Goal: Information Seeking & Learning: Check status

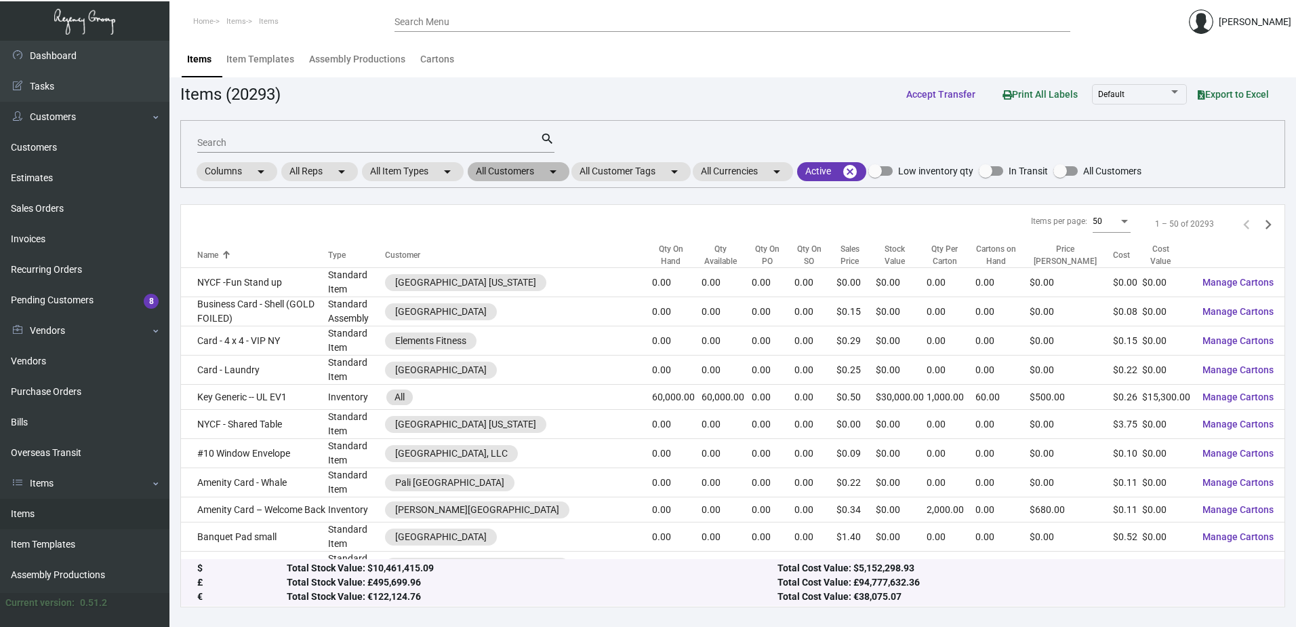
click at [515, 166] on mat-chip "All Customers arrow_drop_down" at bounding box center [519, 171] width 102 height 19
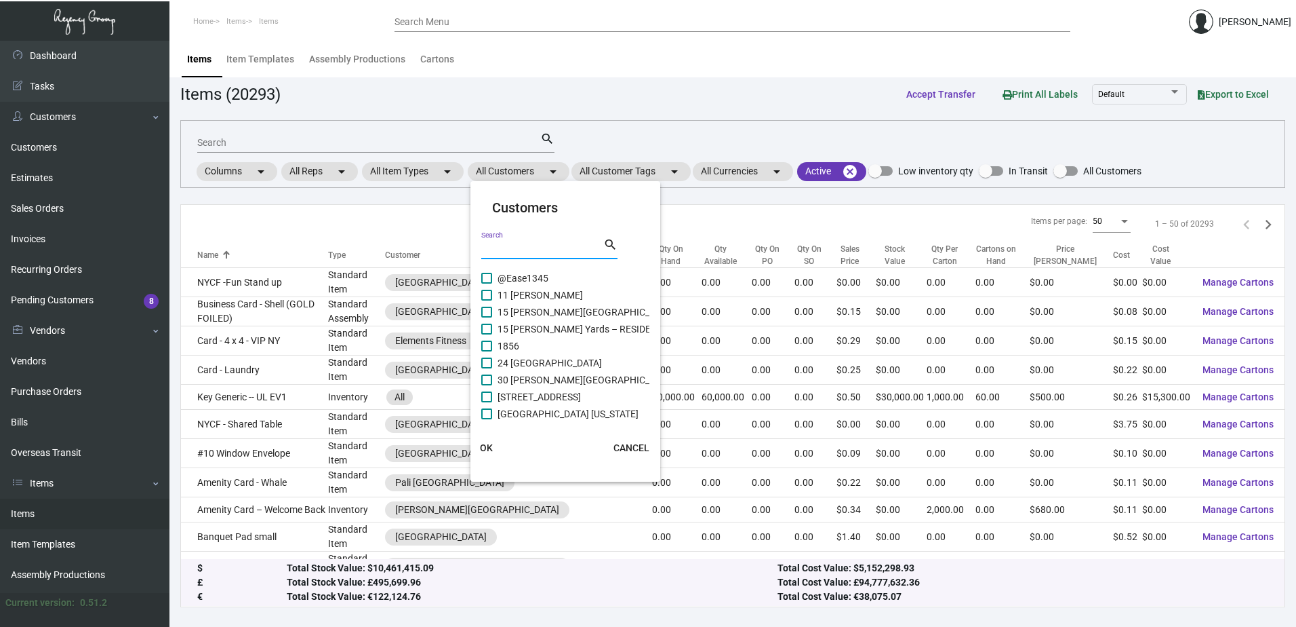
click at [515, 249] on input "Search" at bounding box center [542, 248] width 122 height 11
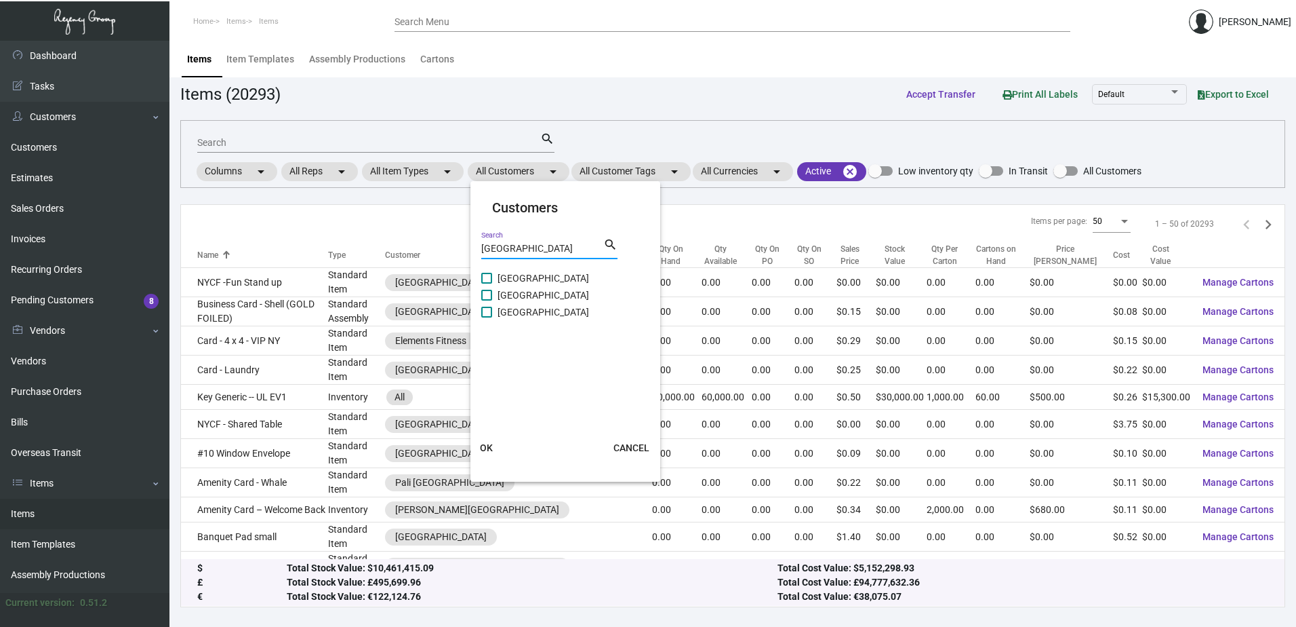
type input "[GEOGRAPHIC_DATA]"
click at [488, 296] on span at bounding box center [486, 295] width 11 height 11
click at [487, 300] on input "[GEOGRAPHIC_DATA]" at bounding box center [486, 300] width 1 height 1
checkbox input "true"
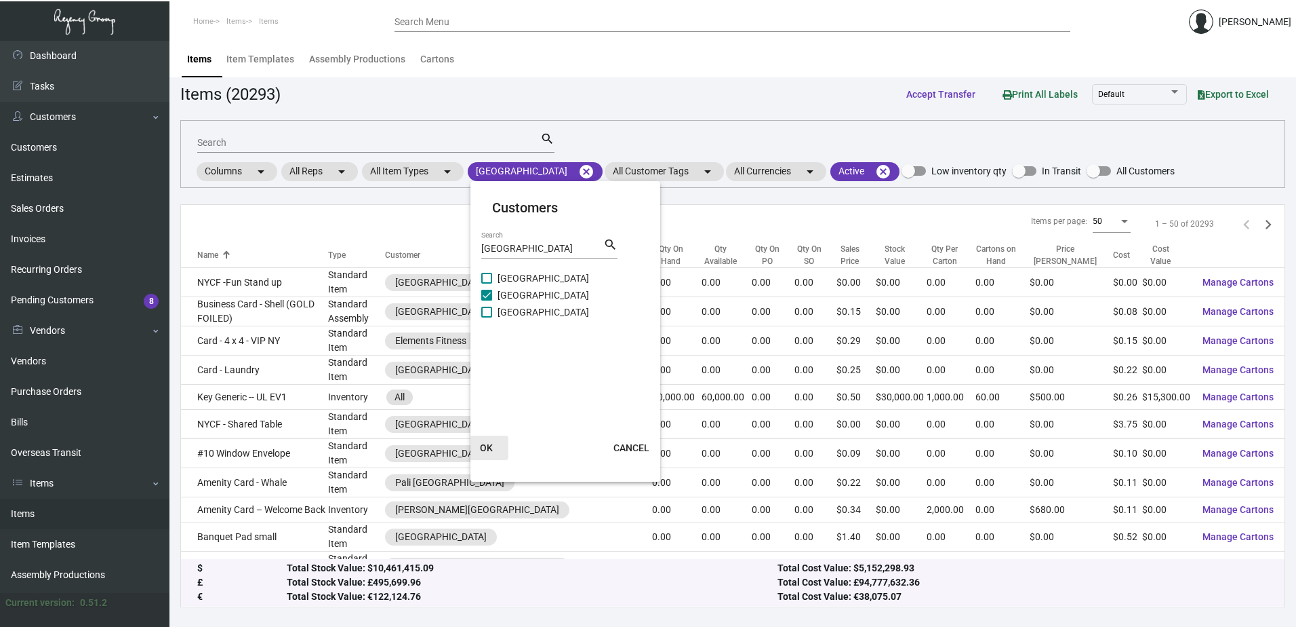
click at [492, 446] on span "OK" at bounding box center [486, 447] width 13 height 11
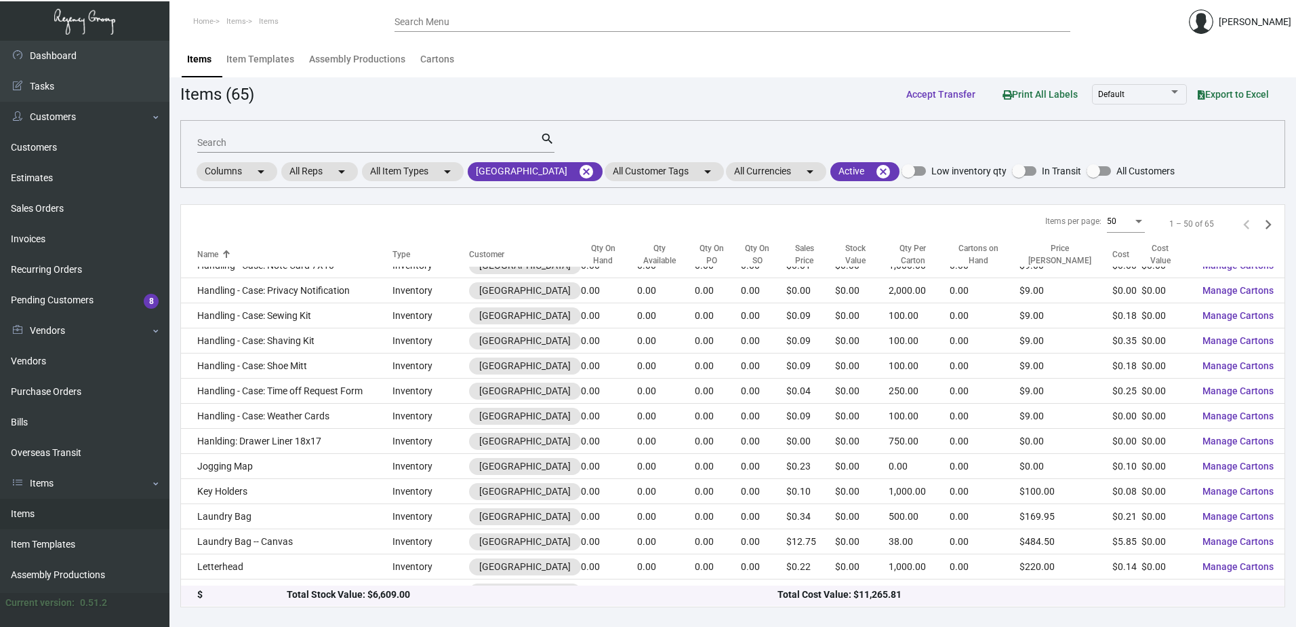
scroll to position [800, 0]
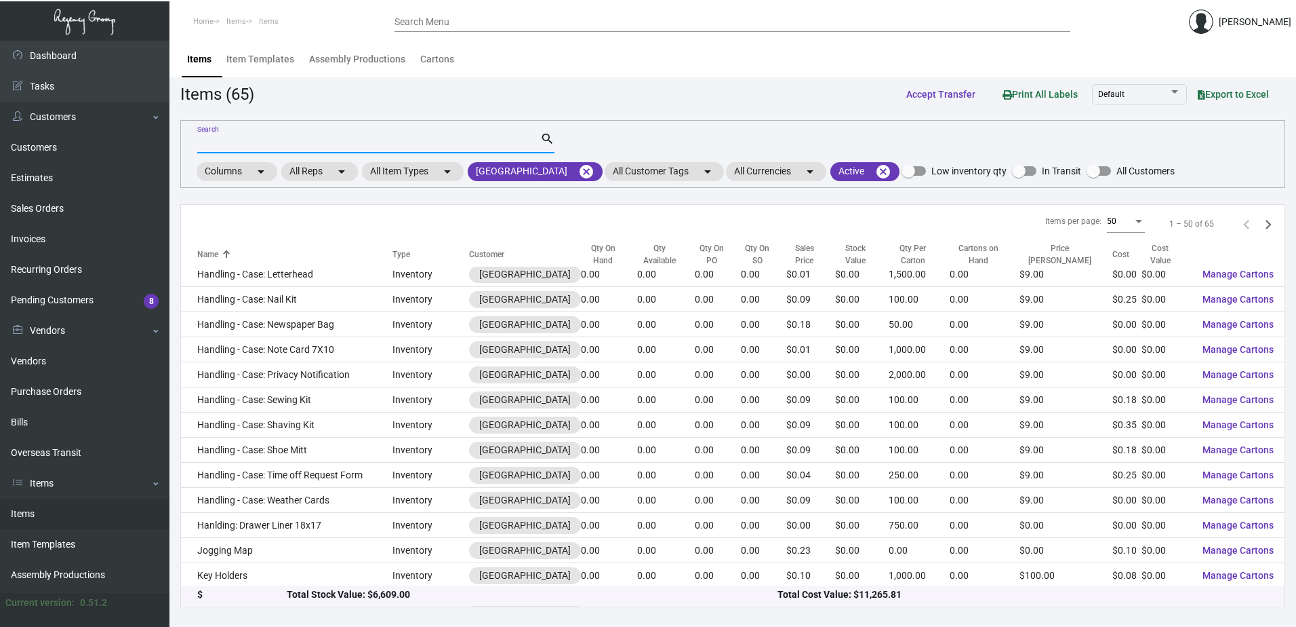
click at [292, 140] on input "Search" at bounding box center [368, 143] width 343 height 11
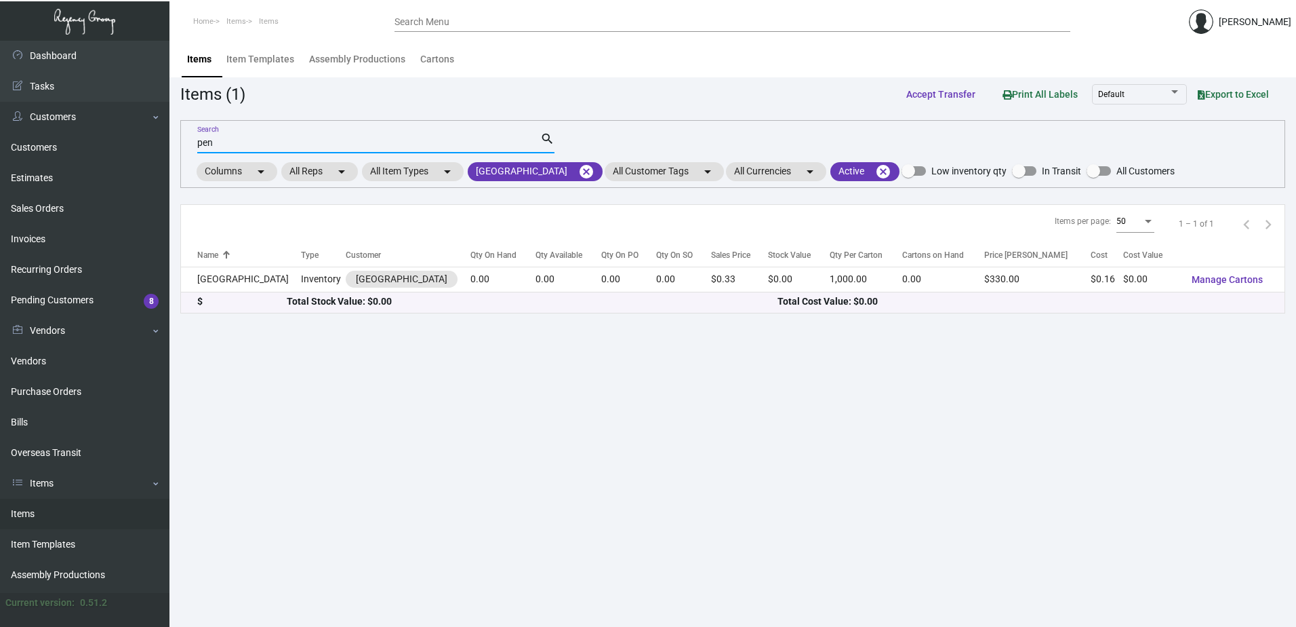
scroll to position [0, 0]
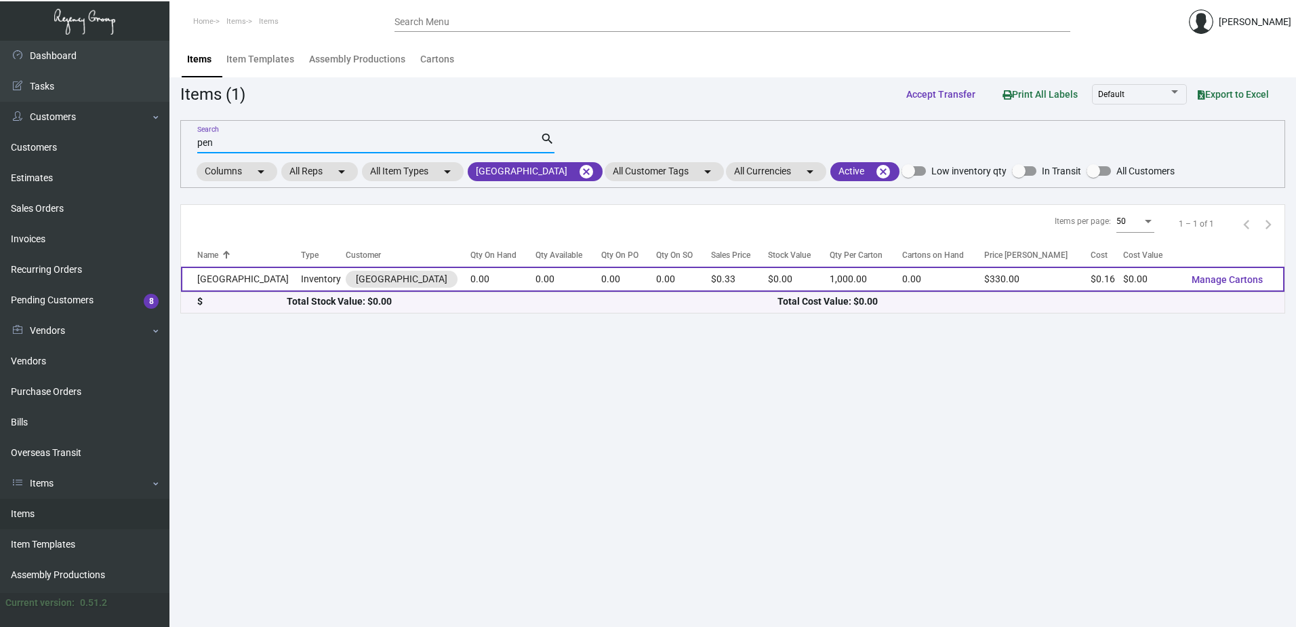
type input "pen"
click at [224, 283] on td "[GEOGRAPHIC_DATA]" at bounding box center [241, 278] width 120 height 25
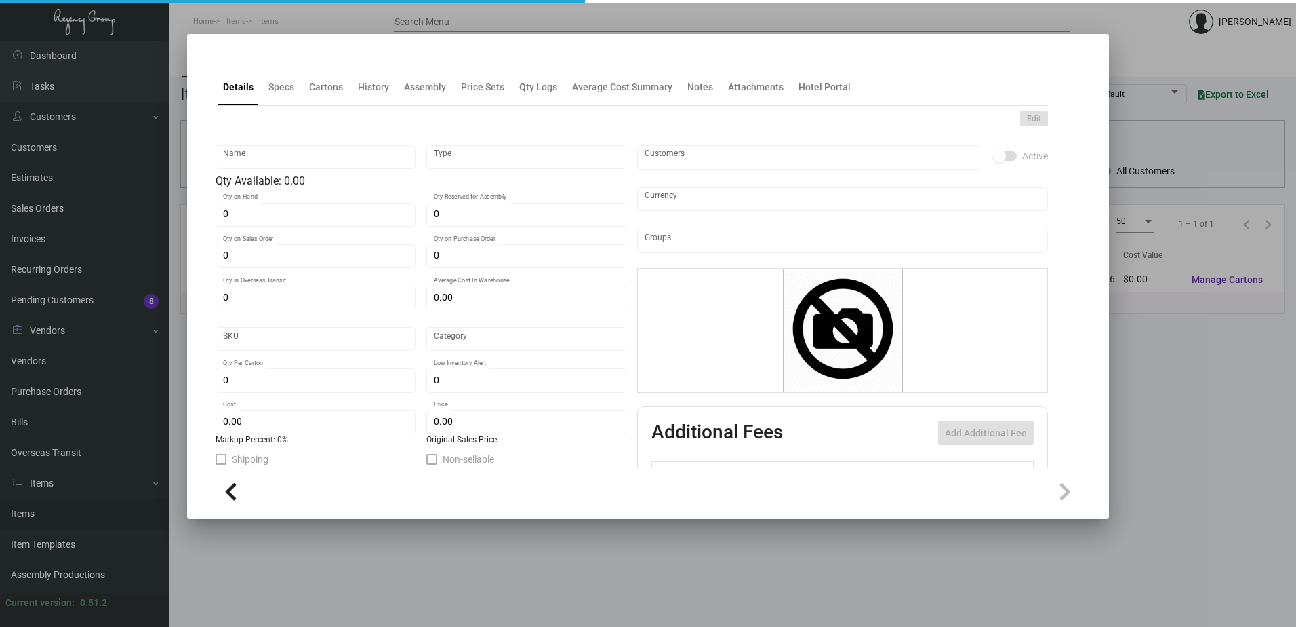
type input "[GEOGRAPHIC_DATA]"
type input "Inventory"
type input "$ 0.16"
type input "Overseas"
type input "1,000"
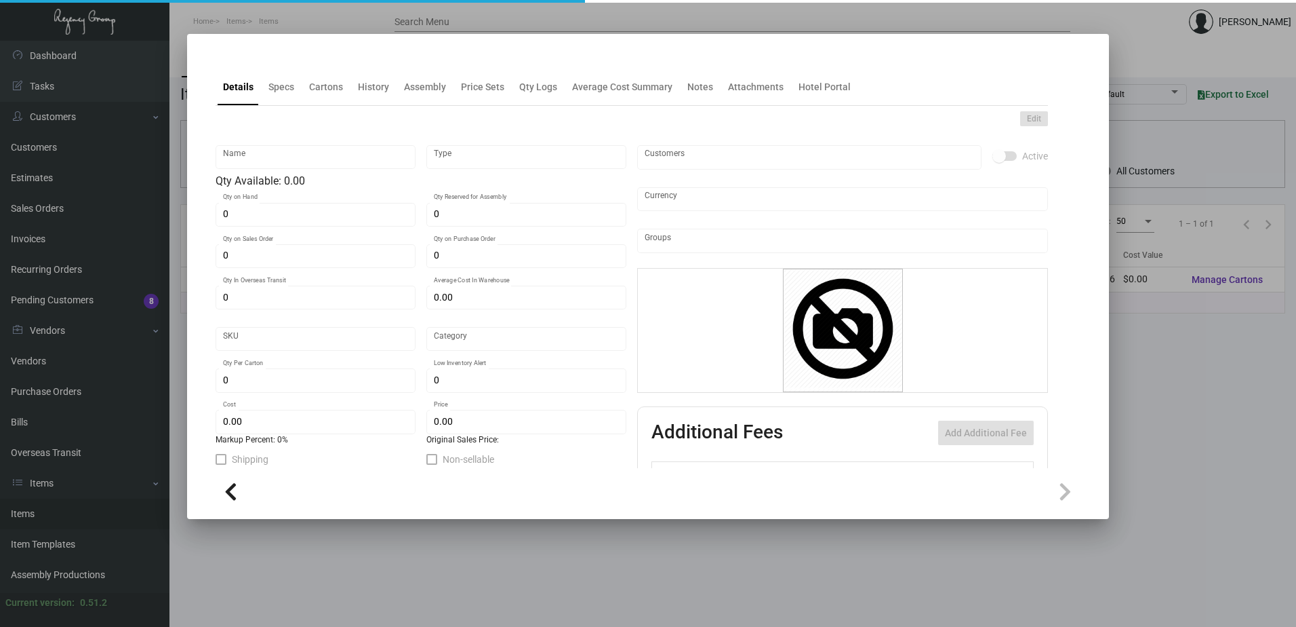
type input "$ 0.16"
type input "$ 0.33"
checkbox input "true"
type input "United States Dollar $"
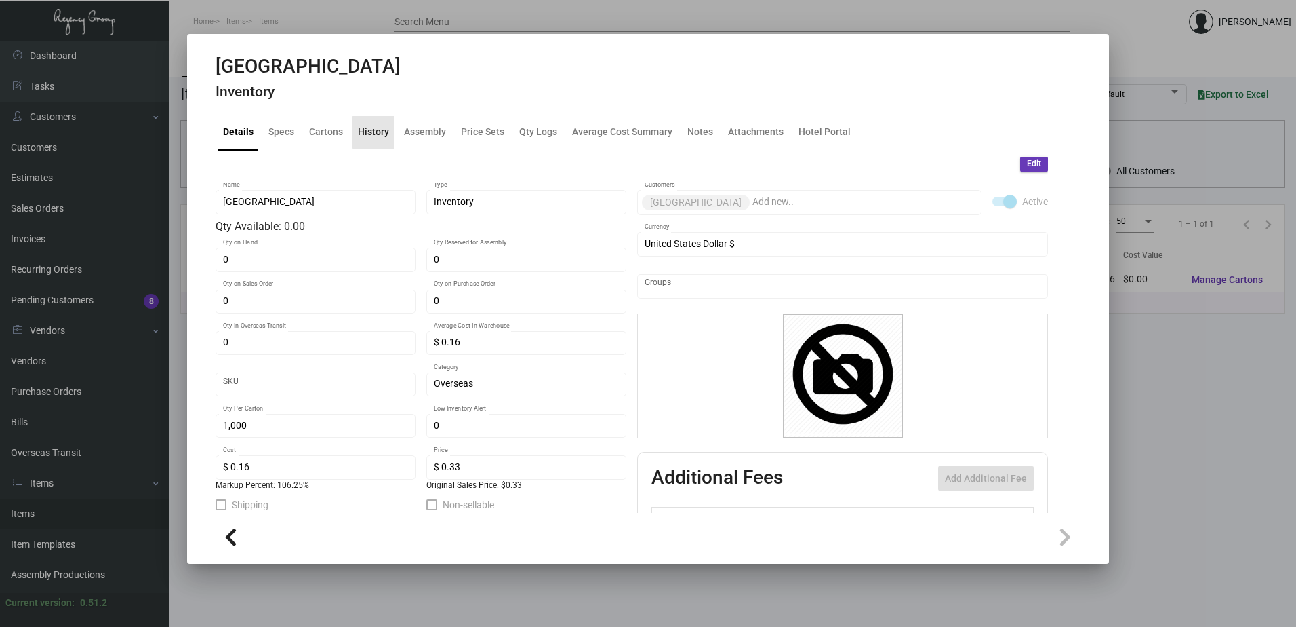
click at [386, 132] on div "History" at bounding box center [373, 132] width 31 height 14
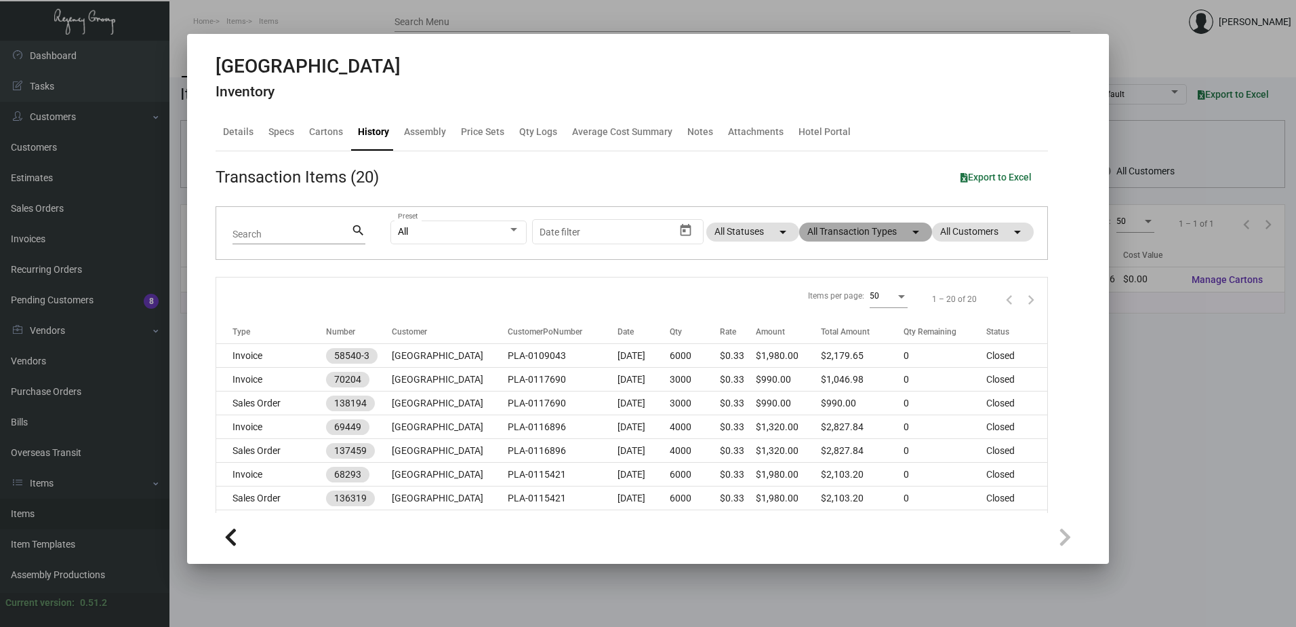
click at [878, 231] on mat-chip "All Transaction Types arrow_drop_down" at bounding box center [865, 231] width 133 height 19
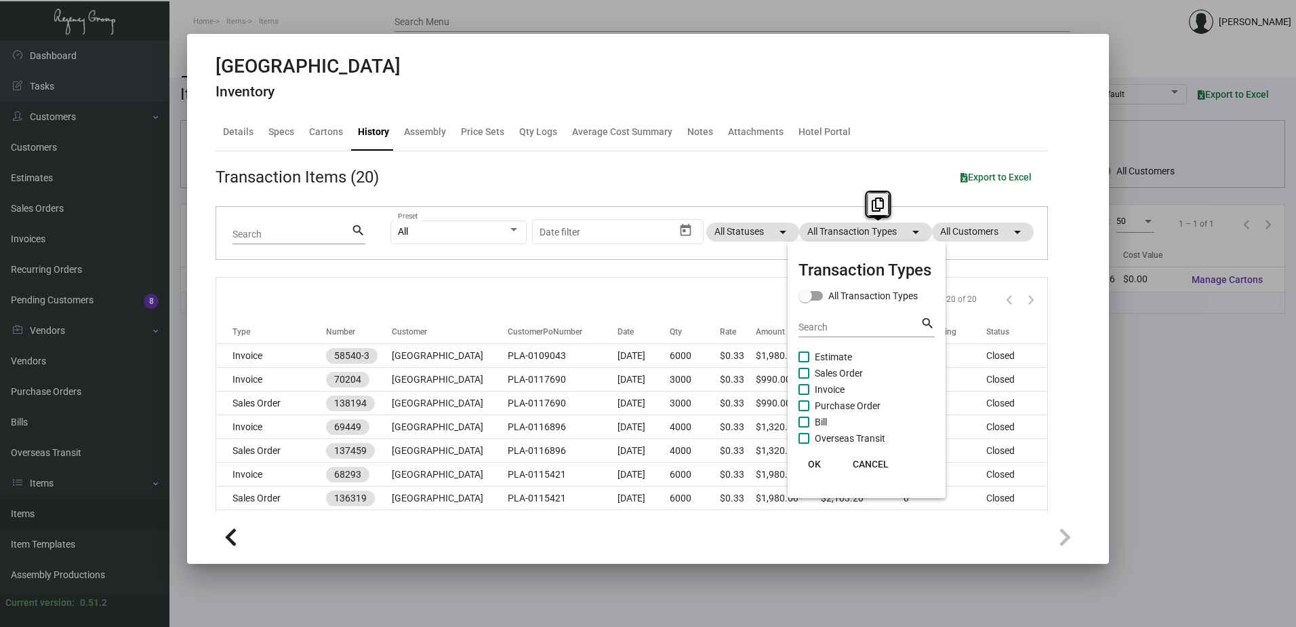
click at [810, 410] on label "Purchase Order" at bounding box center [840, 405] width 82 height 16
click at [804, 411] on input "Purchase Order" at bounding box center [803, 411] width 1 height 1
checkbox input "true"
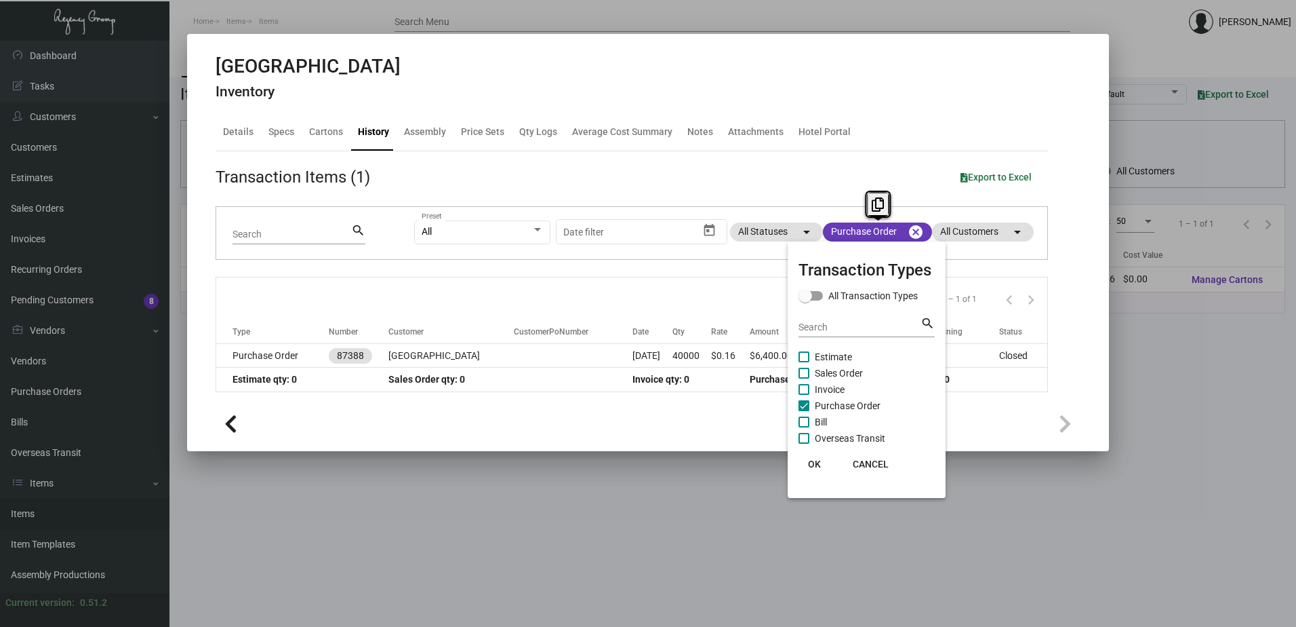
click at [814, 463] on span "OK" at bounding box center [814, 463] width 13 height 11
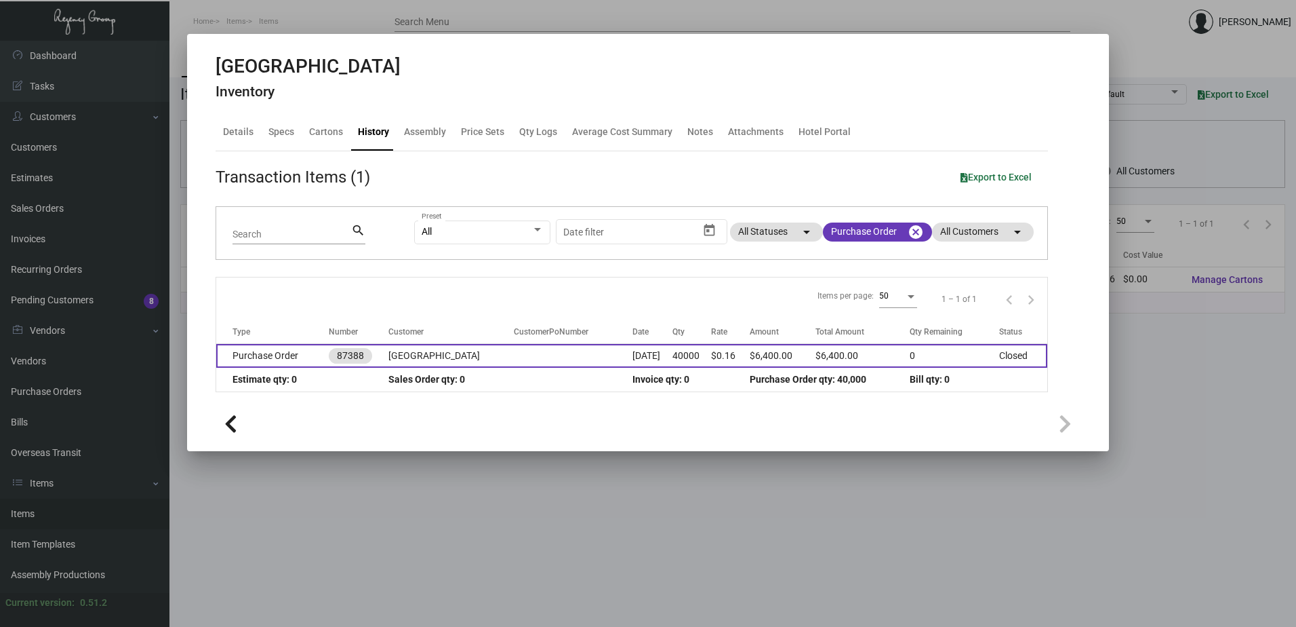
click at [674, 352] on td "40000" at bounding box center [692, 356] width 38 height 24
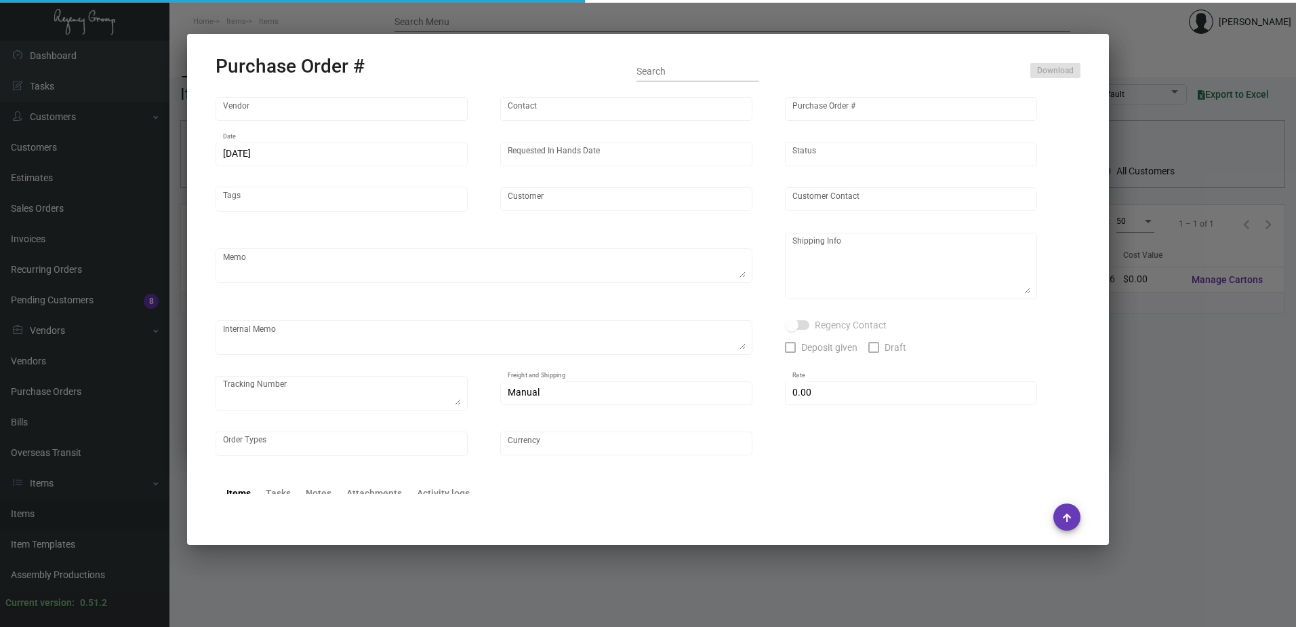
type input "Prostar - Pens"
type input "[PERSON_NAME]"
type input "87388"
type input "[DATE]"
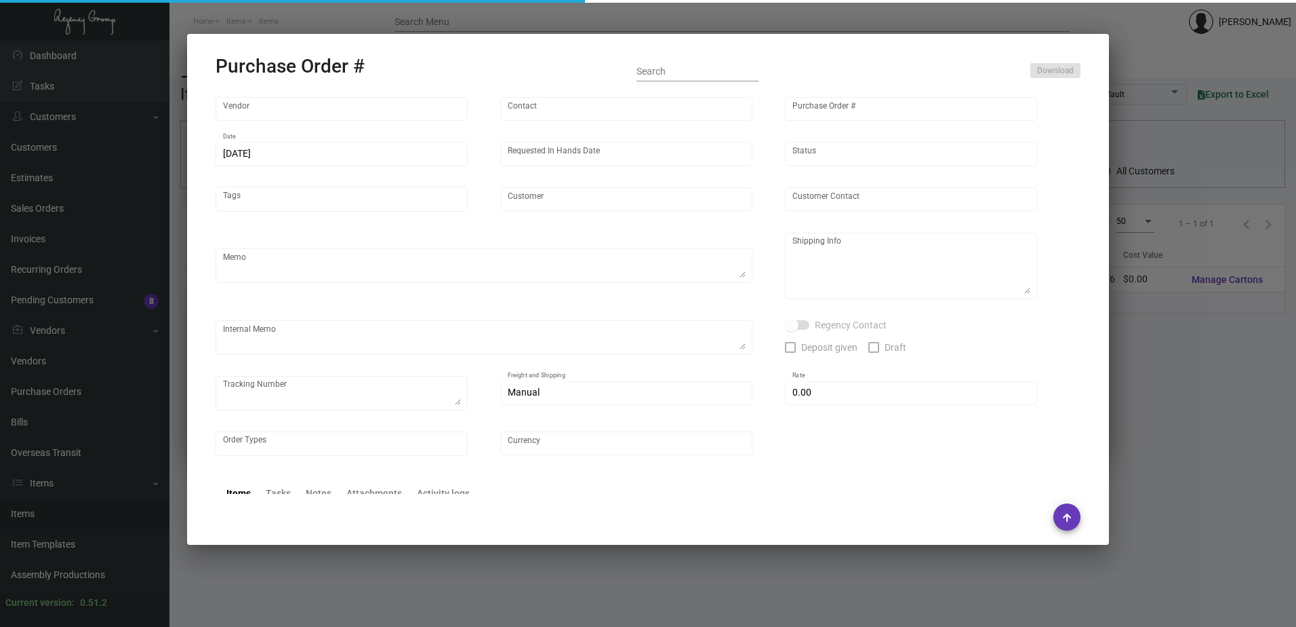
type input "[GEOGRAPHIC_DATA]"
type textarea "Regency Group NJ [PERSON_NAME] [STREET_ADDRESS]"
checkbox input "true"
type input "$ 0.00"
type input "United States Dollar $"
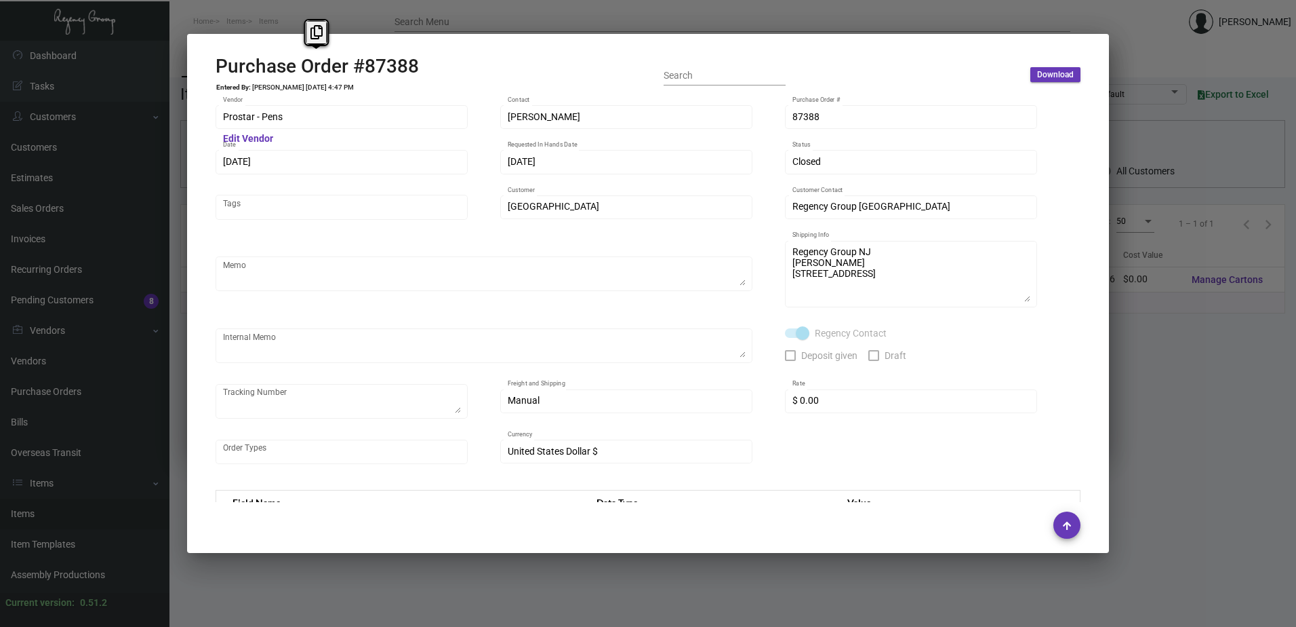
drag, startPoint x: 424, startPoint y: 64, endPoint x: 199, endPoint y: 75, distance: 226.1
click at [199, 75] on mat-dialog-container "Purchase Order #87388 Entered By: [PERSON_NAME] [DATE] 4:47 PM Search Download …" at bounding box center [648, 293] width 922 height 519
copy h2 "Purchase Order #87388"
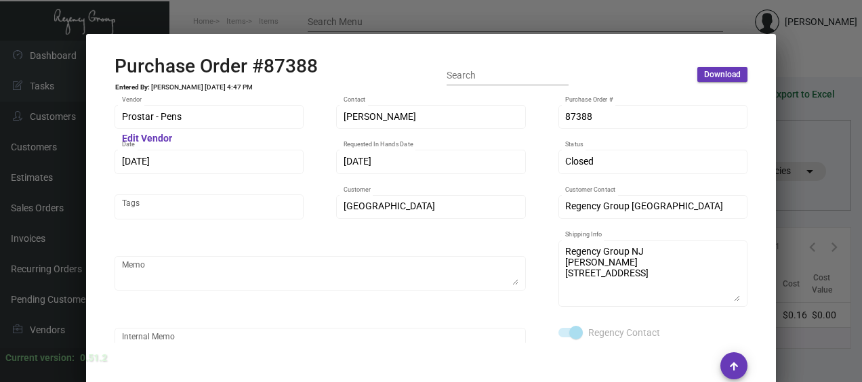
drag, startPoint x: 178, startPoint y: 169, endPoint x: 105, endPoint y: 162, distance: 73.5
click at [105, 162] on div "Prostar - Pens Vendor Edit Vendor [PERSON_NAME] Contact 87388 Purchase Order # …" at bounding box center [431, 219] width 666 height 249
copy div
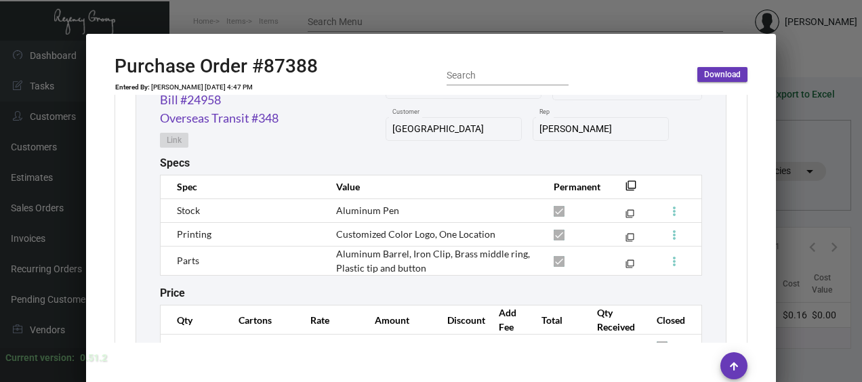
scroll to position [817, 0]
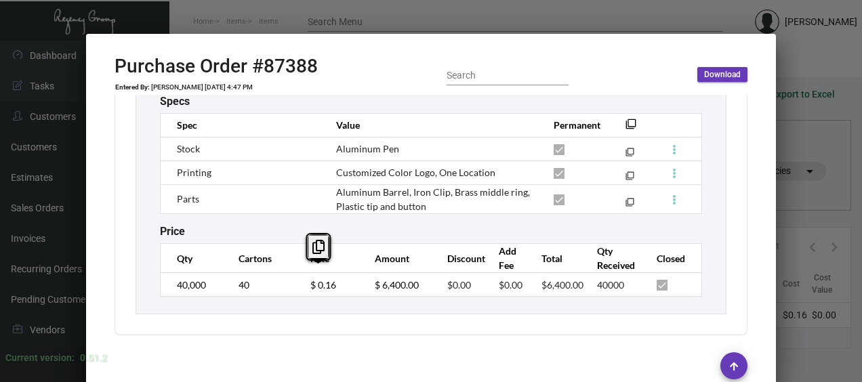
click at [277, 273] on tr "40,000 40 $ 0.16 $ 6,400.00 $0.00 $0.00 $6,400.00 40000" at bounding box center [432, 285] width 542 height 24
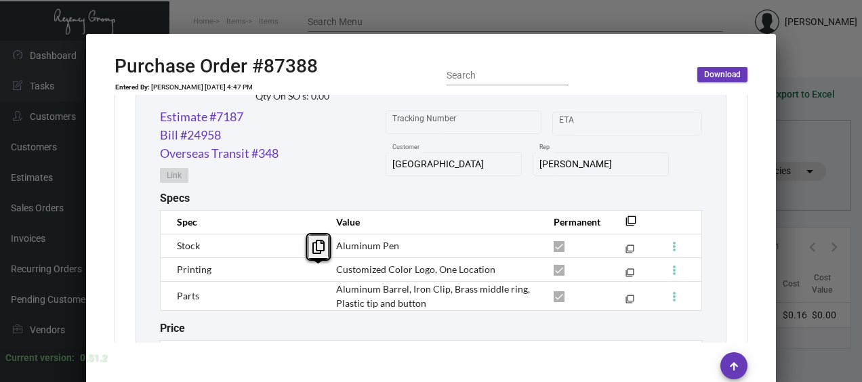
scroll to position [681, 0]
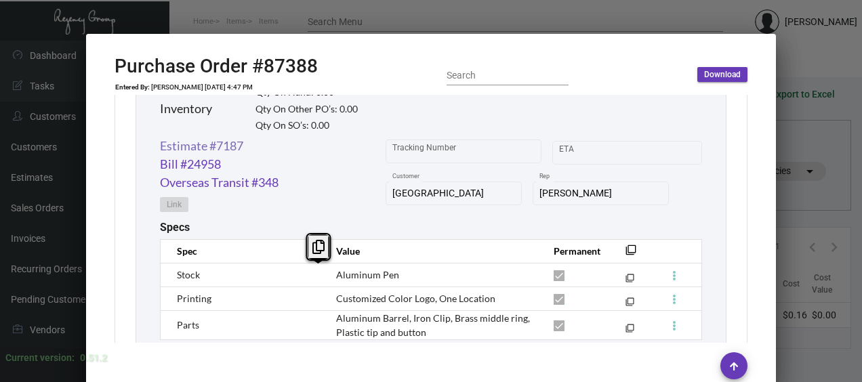
click at [205, 145] on link "Estimate #7187" at bounding box center [201, 146] width 83 height 18
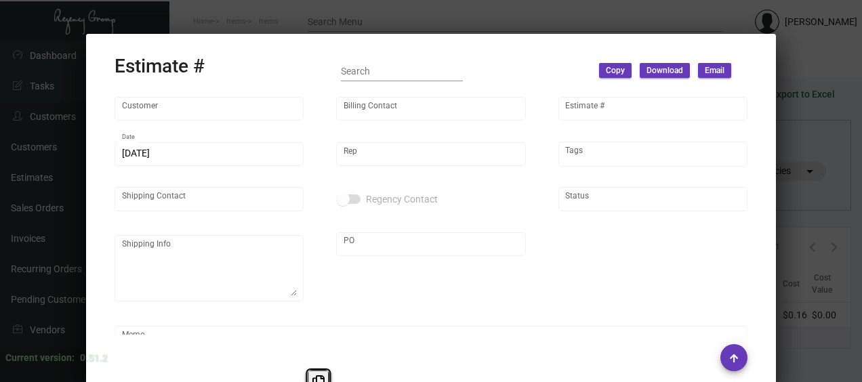
type input "[GEOGRAPHIC_DATA]"
type input "[PERSON_NAME]"
type input "7187"
type input "[DATE]"
type input "[PERSON_NAME]"
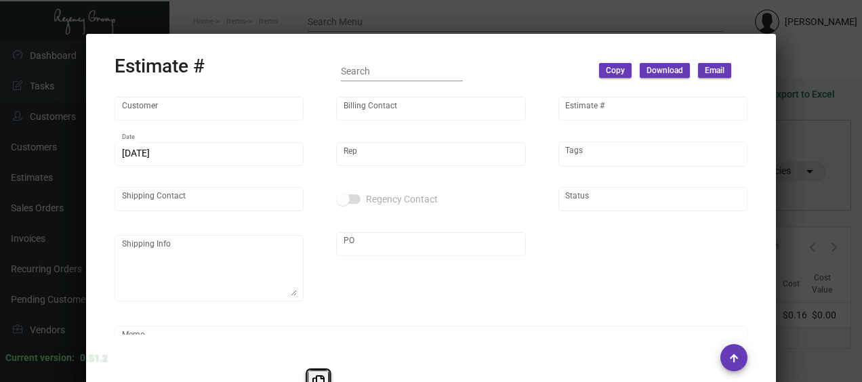
type input "[PERSON_NAME]"
type textarea "Pending"
type input "United States Dollar $"
type input "$ 0.00"
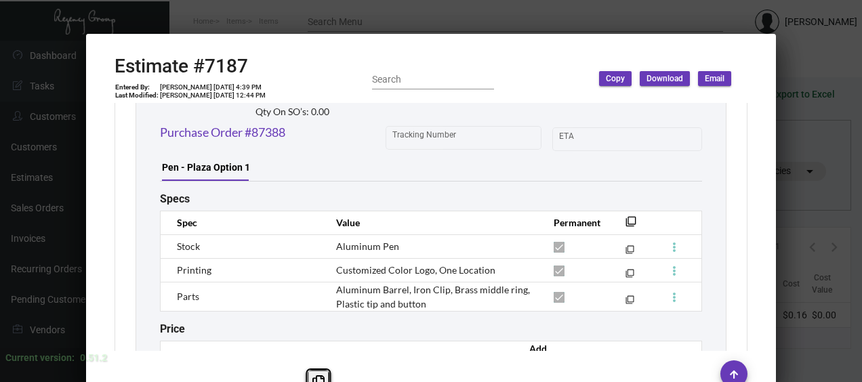
scroll to position [902, 0]
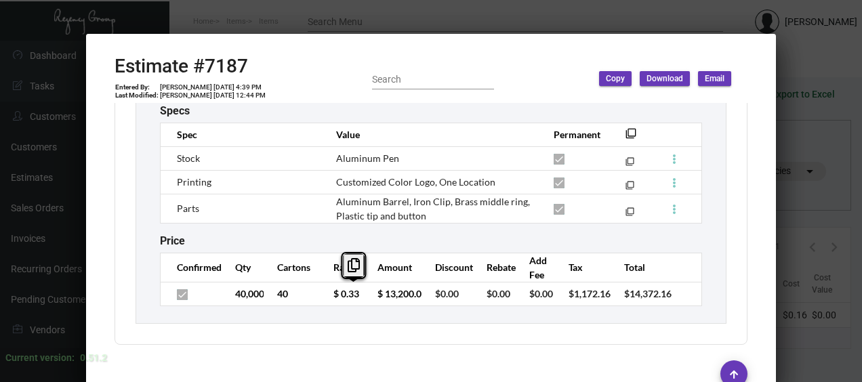
drag, startPoint x: 360, startPoint y: 292, endPoint x: 319, endPoint y: 292, distance: 40.7
click at [319, 292] on tr "40,000 40 $ 0.33 $ 13,200.00 $0.00 $0.00 $0.00 $1,172.16 $14,372.16" at bounding box center [432, 294] width 542 height 24
copy input
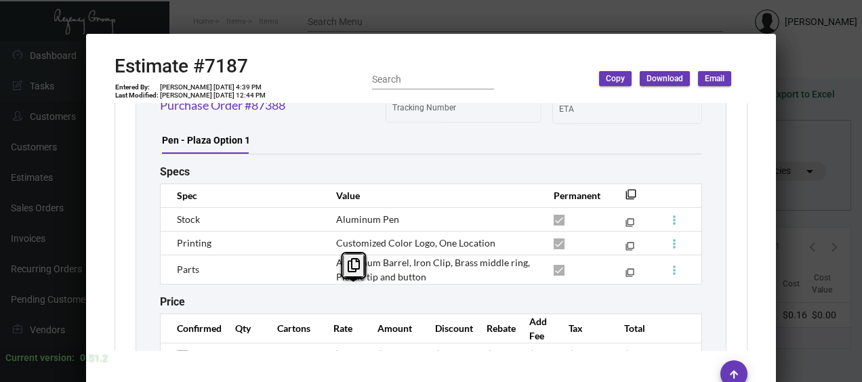
scroll to position [766, 0]
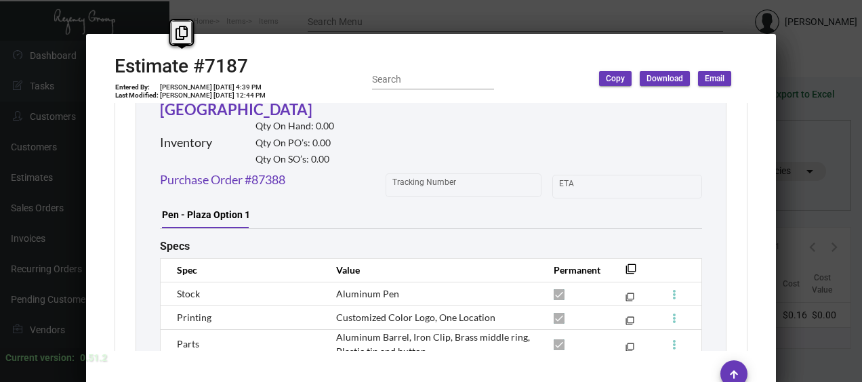
drag, startPoint x: 258, startPoint y: 65, endPoint x: 103, endPoint y: 63, distance: 154.6
click at [103, 63] on mat-dialog-container "Estimate #7187 Entered By: [PERSON_NAME] [DATE] 4:39 PM Last Modified: [PERSON_…" at bounding box center [431, 210] width 690 height 352
copy h2 "Estimate #7187"
copy span "Aluminum Pen"
drag, startPoint x: 408, startPoint y: 298, endPoint x: 333, endPoint y: 297, distance: 75.3
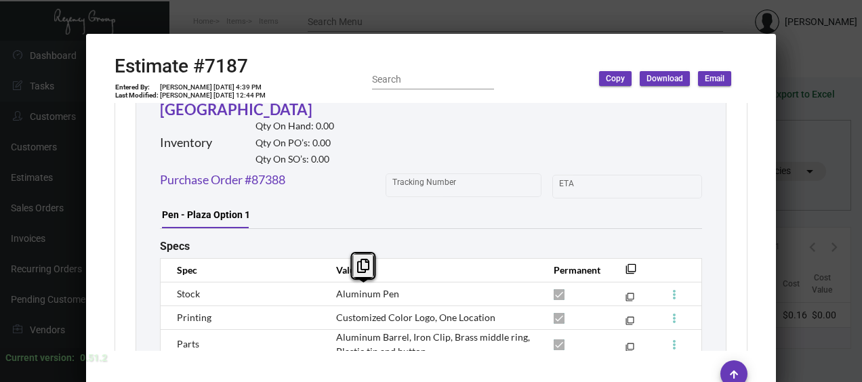
click at [333, 297] on td "Aluminum Pen" at bounding box center [432, 294] width 218 height 24
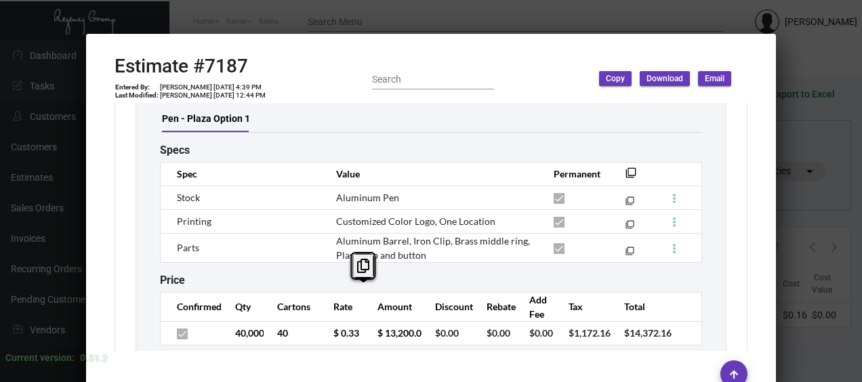
scroll to position [902, 0]
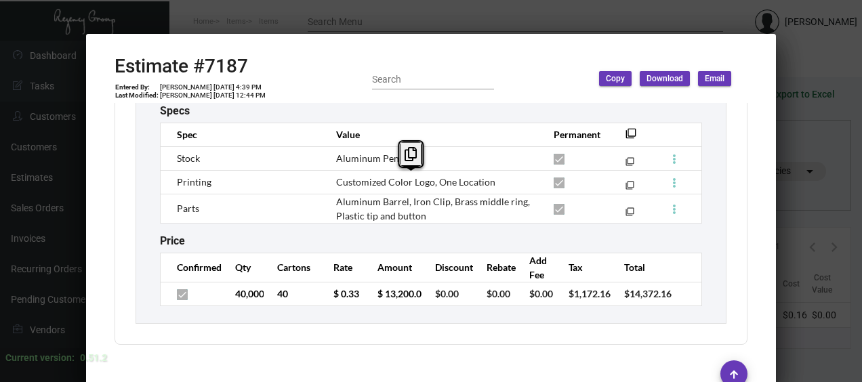
copy span "Customized Color Logo, One Location"
drag, startPoint x: 492, startPoint y: 182, endPoint x: 330, endPoint y: 180, distance: 162.1
click at [330, 180] on td "Customized Color Logo, One Location" at bounding box center [432, 182] width 218 height 24
copy span "Plastic tip and button"
drag, startPoint x: 422, startPoint y: 218, endPoint x: 327, endPoint y: 222, distance: 94.3
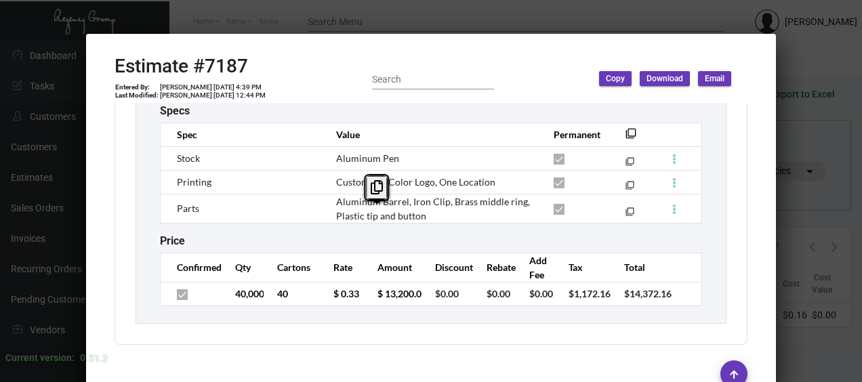
click at [327, 222] on td "Aluminum Barrel, Iron Clip, Brass middle ring, Plastic tip and button" at bounding box center [432, 208] width 218 height 29
